Goal: Navigation & Orientation: Go to known website

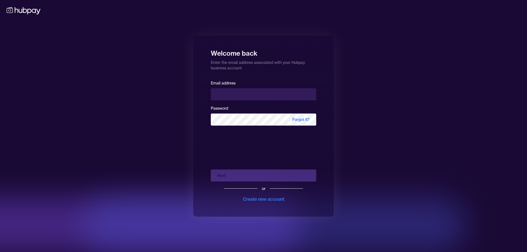
type input "**********"
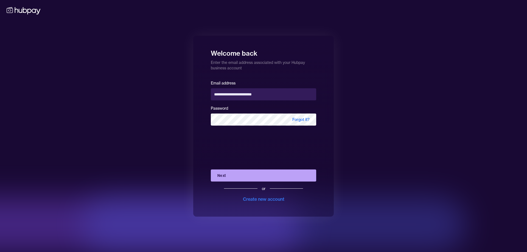
click at [237, 178] on button "Next" at bounding box center [263, 176] width 105 height 12
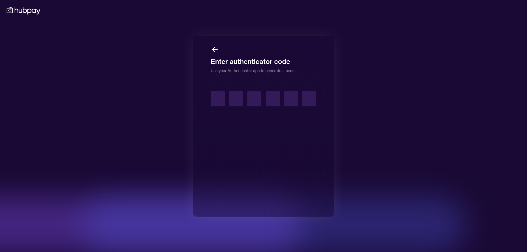
type input "*"
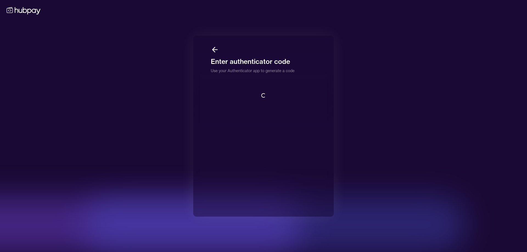
scroll to position [1, 0]
